Goal: Check status: Check status

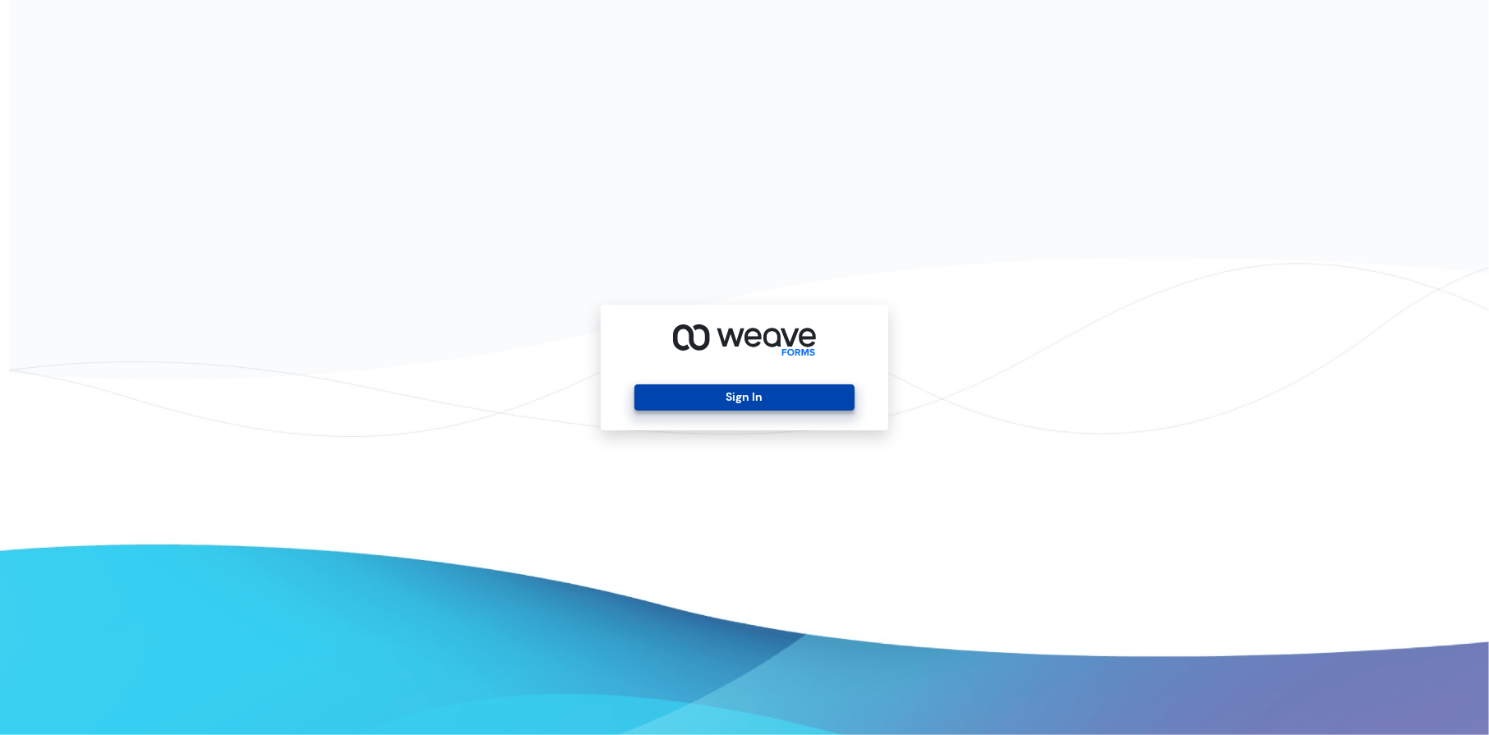
click at [730, 393] on button "Sign In" at bounding box center [743, 398] width 219 height 26
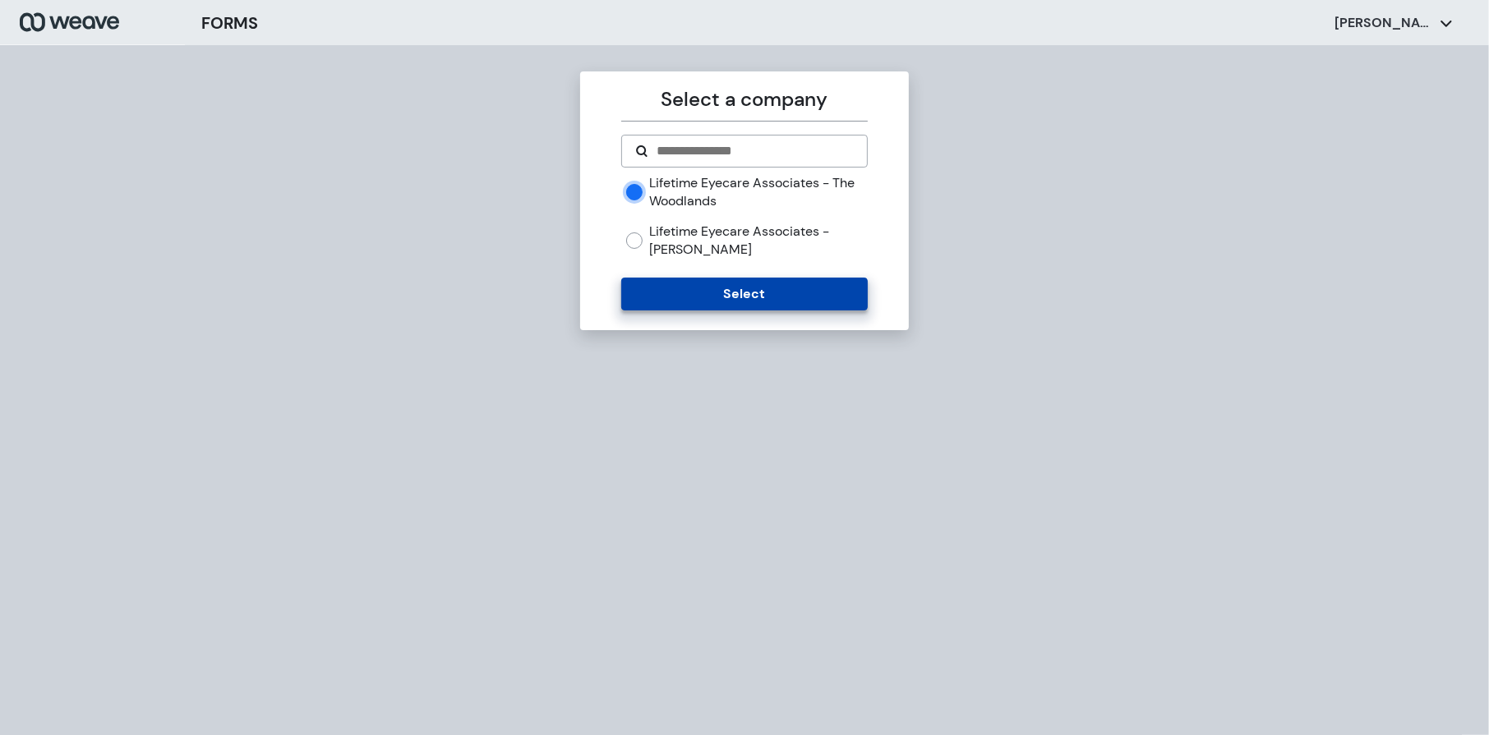
click at [707, 278] on button "Select" at bounding box center [744, 294] width 246 height 33
